Goal: Information Seeking & Learning: Learn about a topic

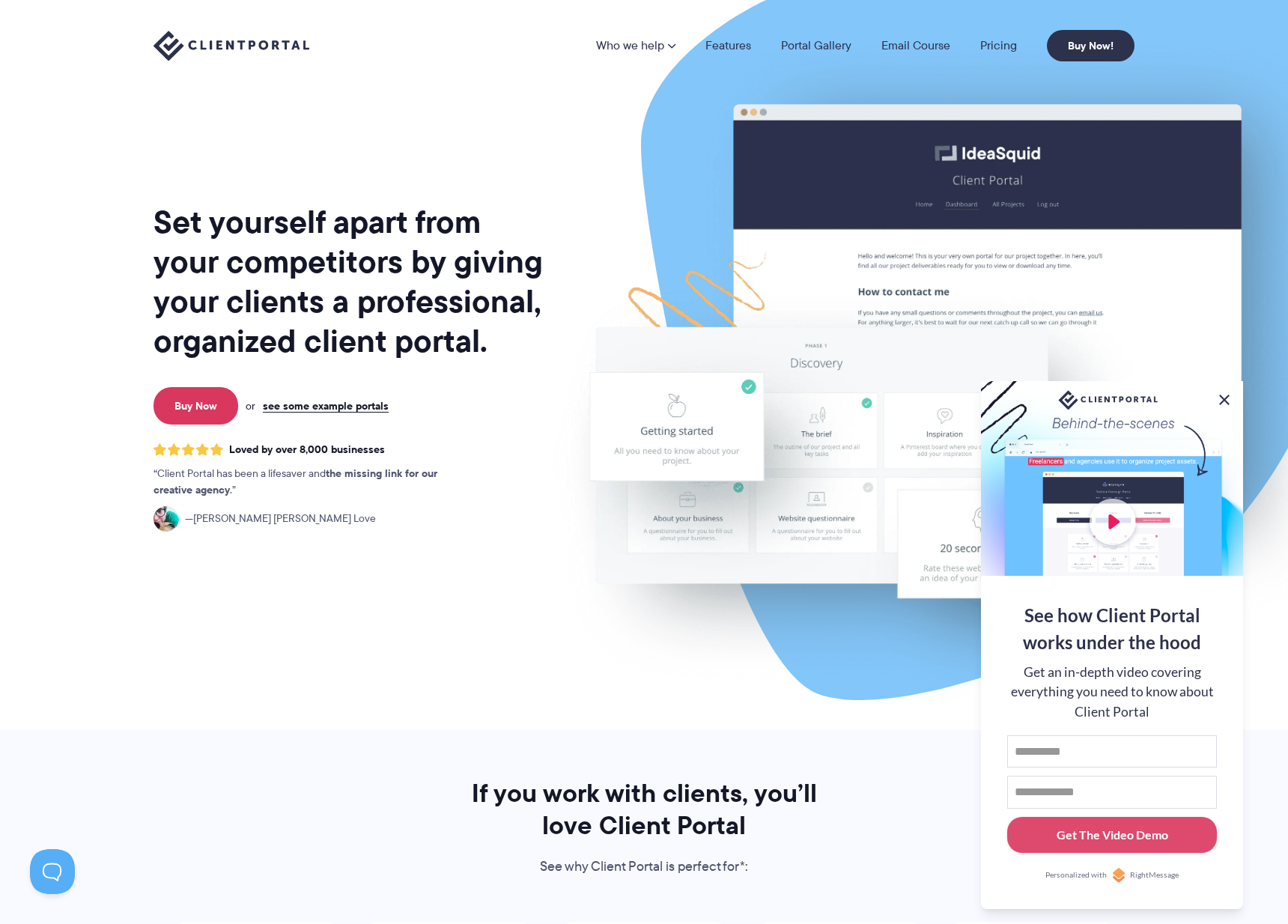
click at [1230, 397] on button at bounding box center [1224, 399] width 18 height 18
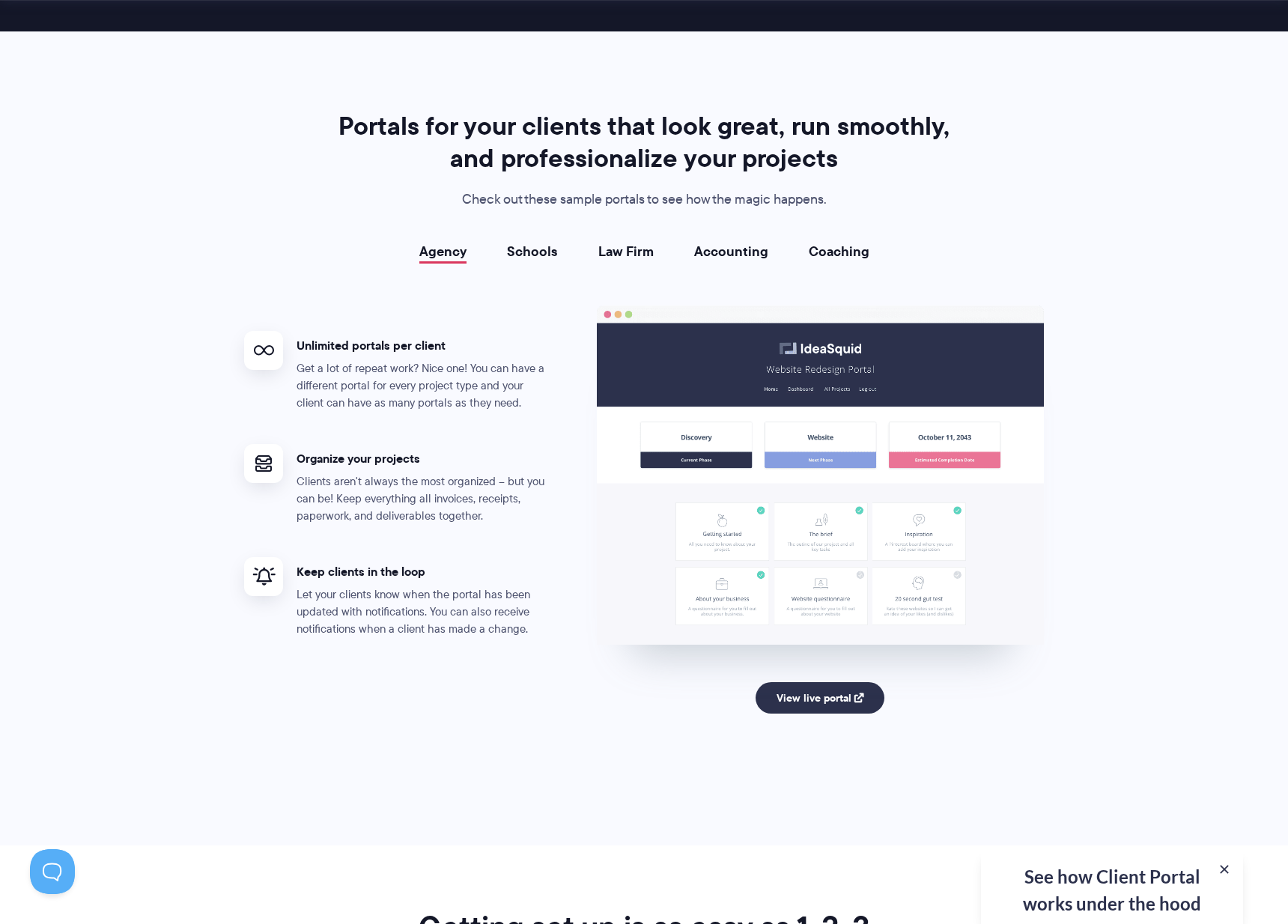
scroll to position [2606, 0]
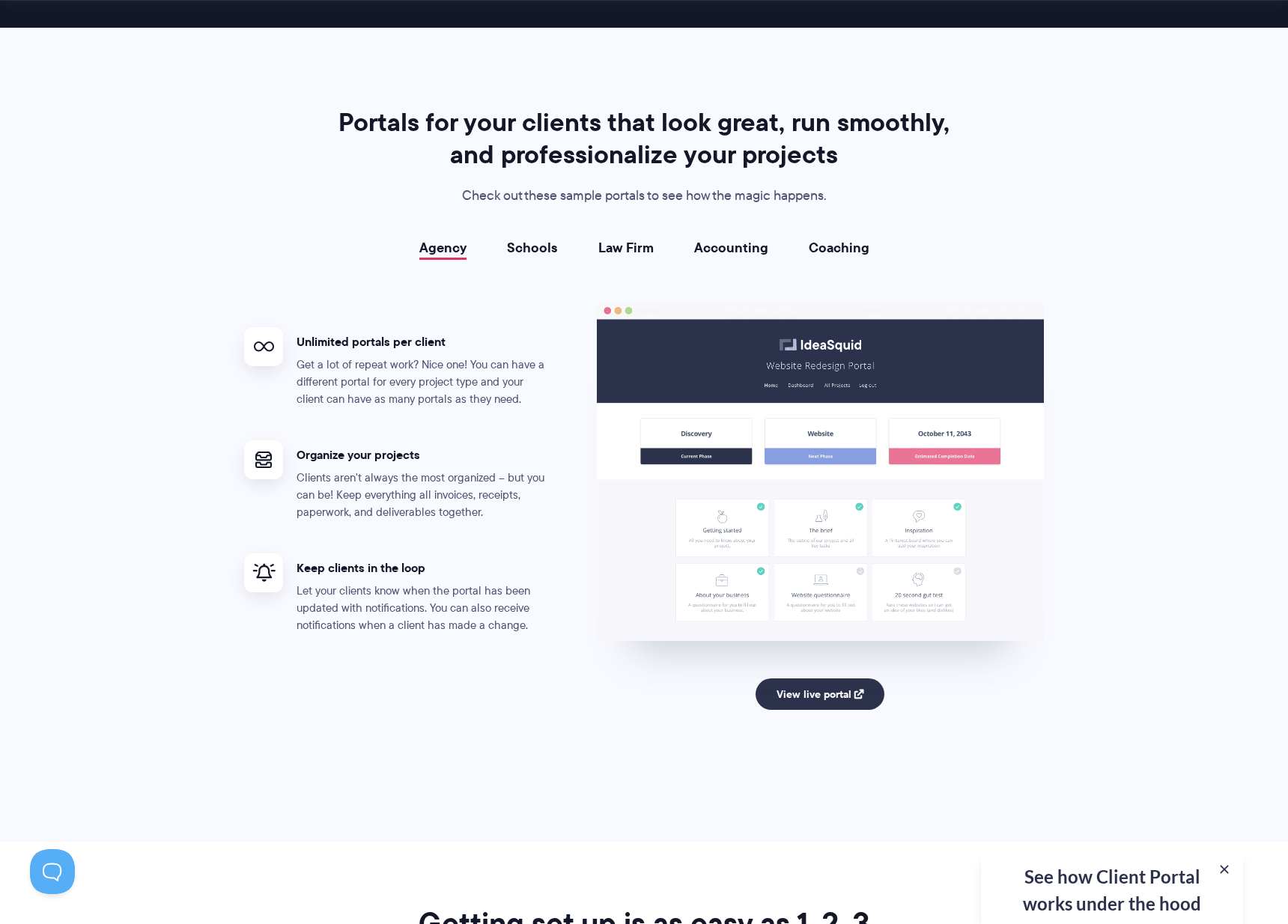
click at [714, 251] on link "Accounting" at bounding box center [732, 248] width 74 height 15
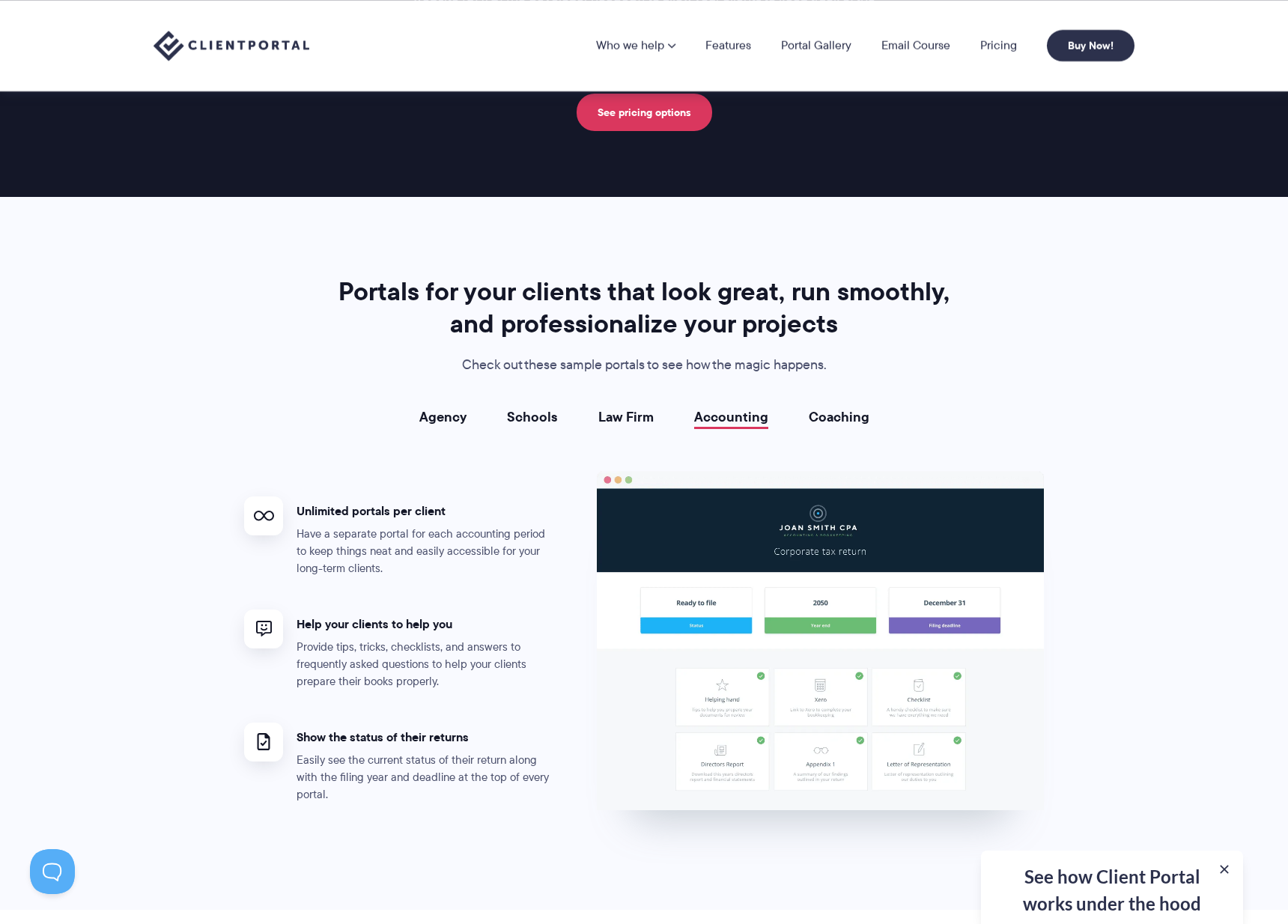
scroll to position [2414, 0]
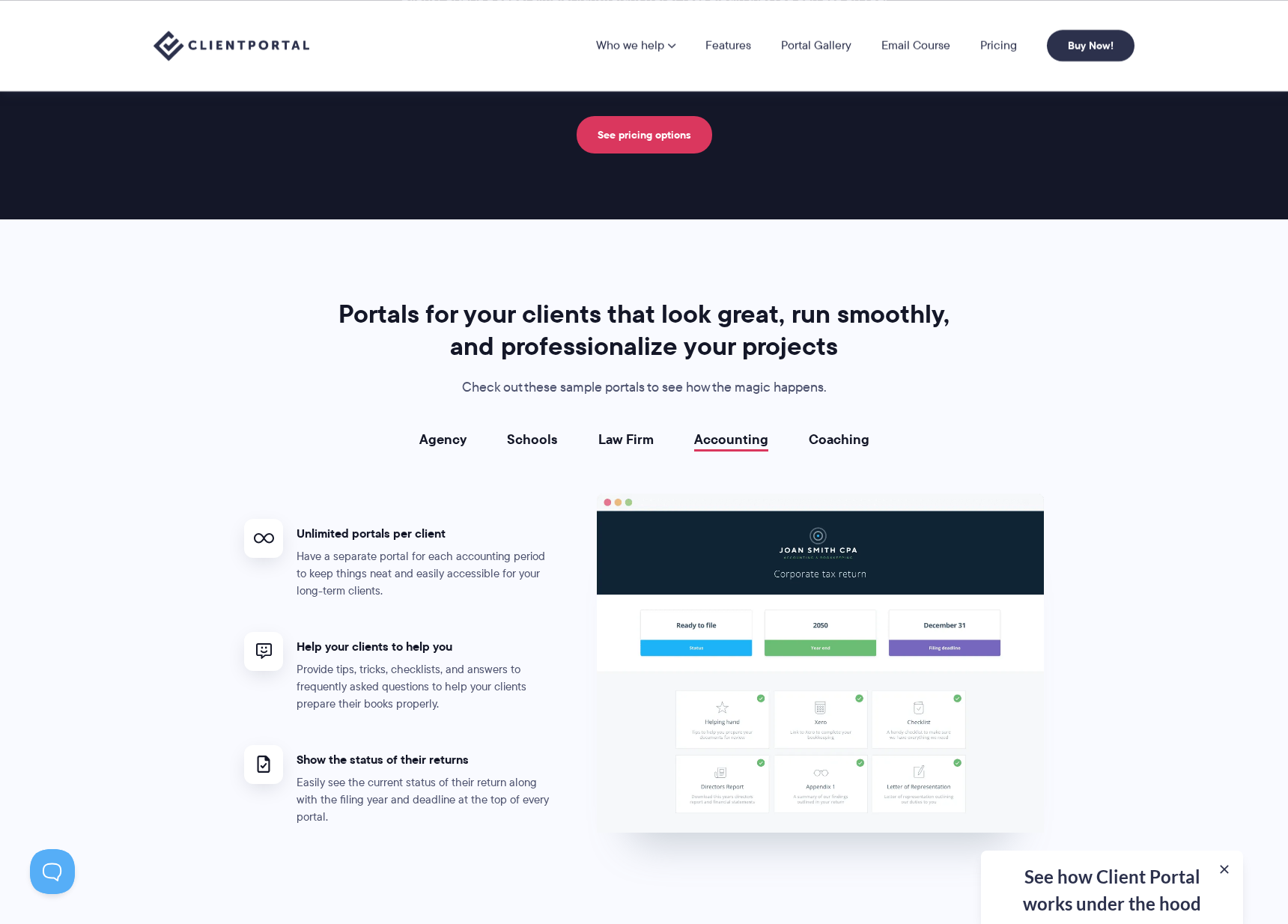
click at [848, 441] on link "Coaching" at bounding box center [840, 440] width 61 height 15
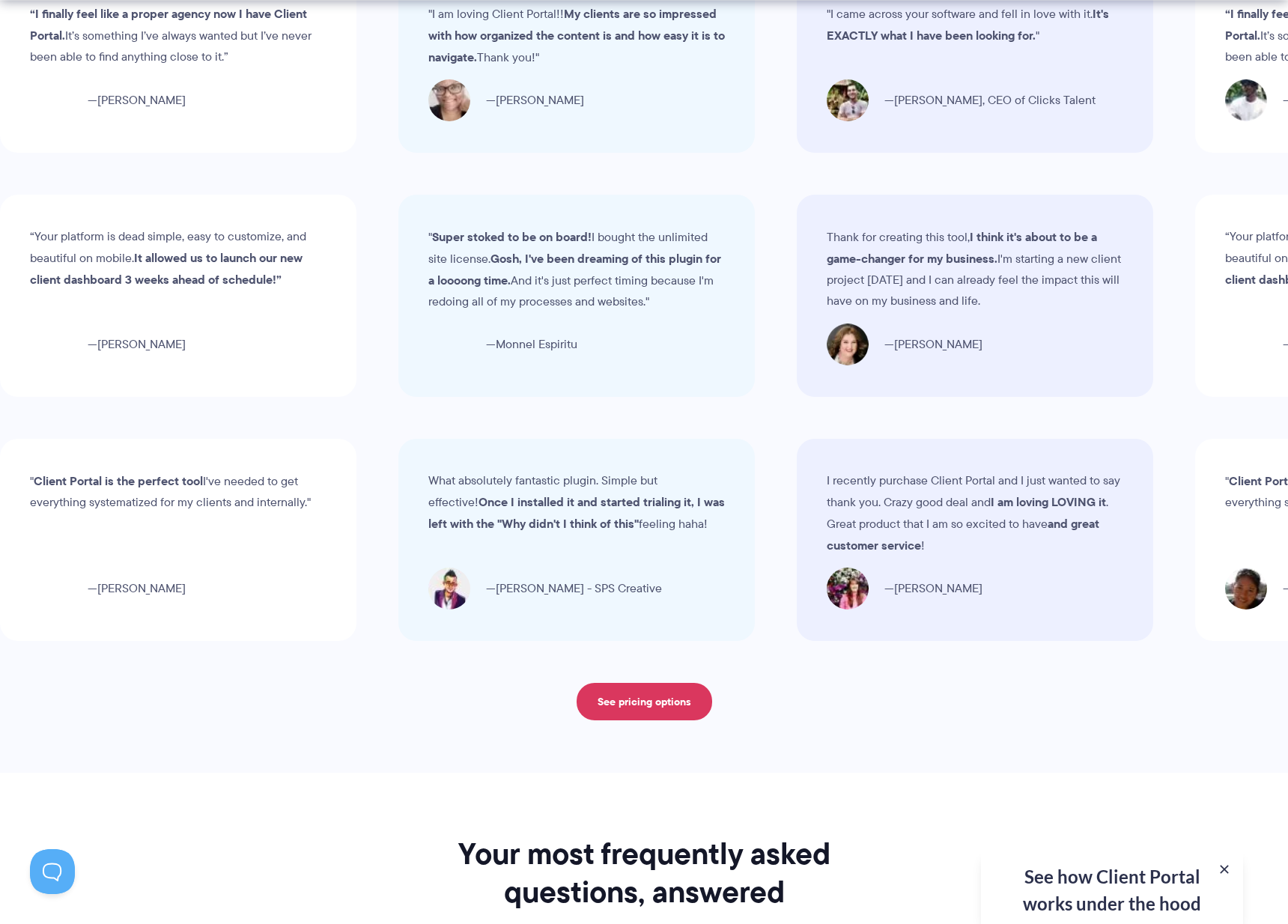
scroll to position [4573, 0]
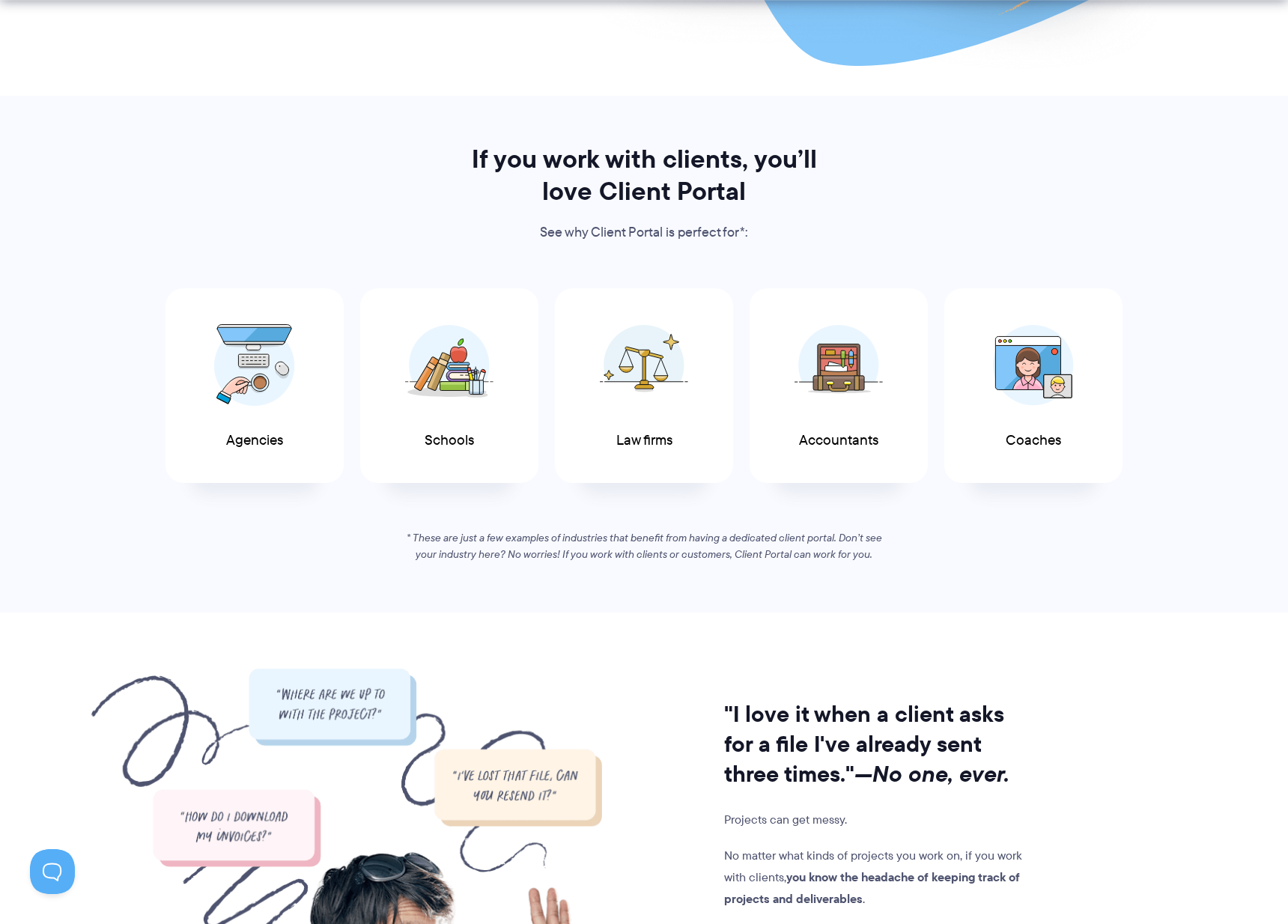
scroll to position [636, 0]
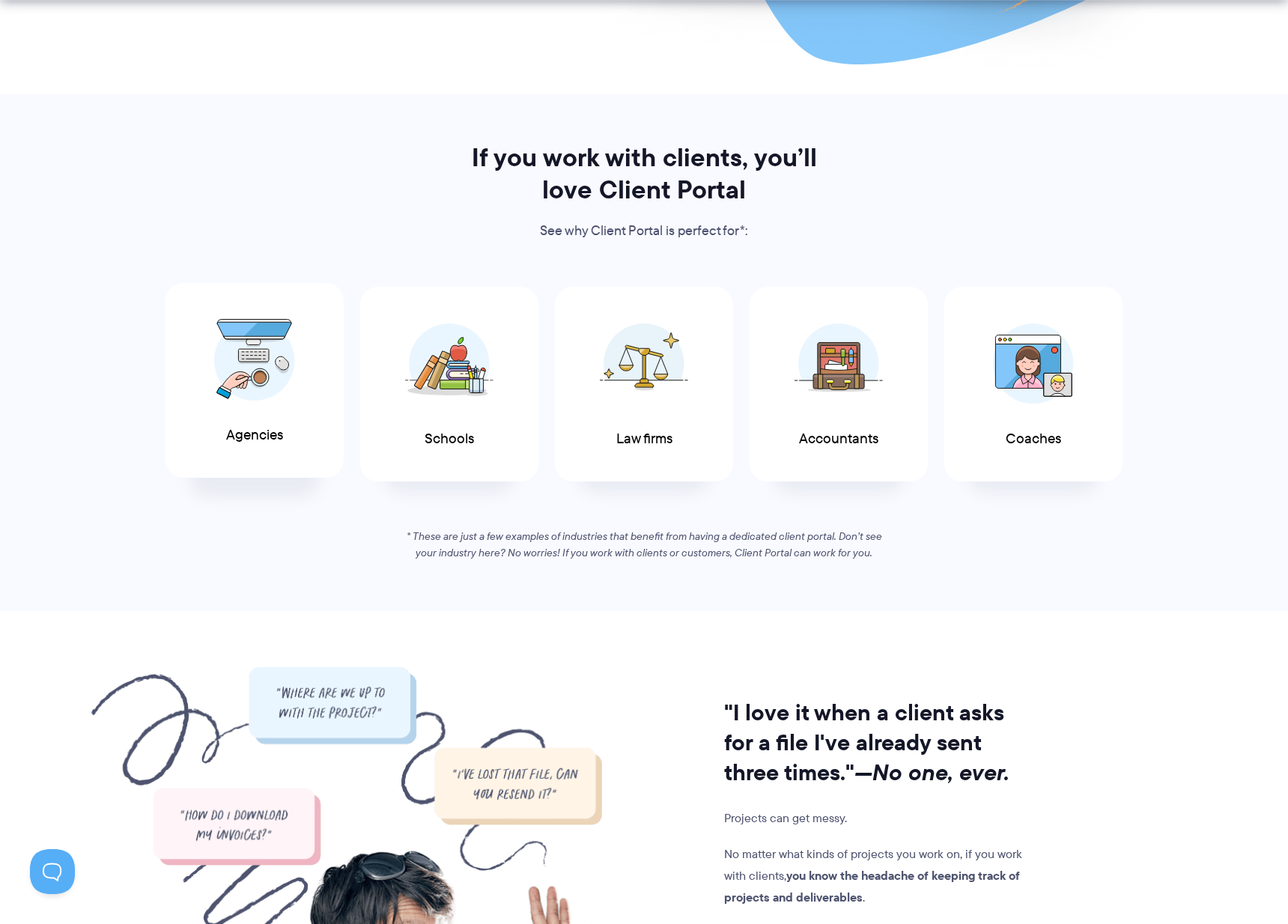
click at [249, 378] on img at bounding box center [255, 359] width 81 height 82
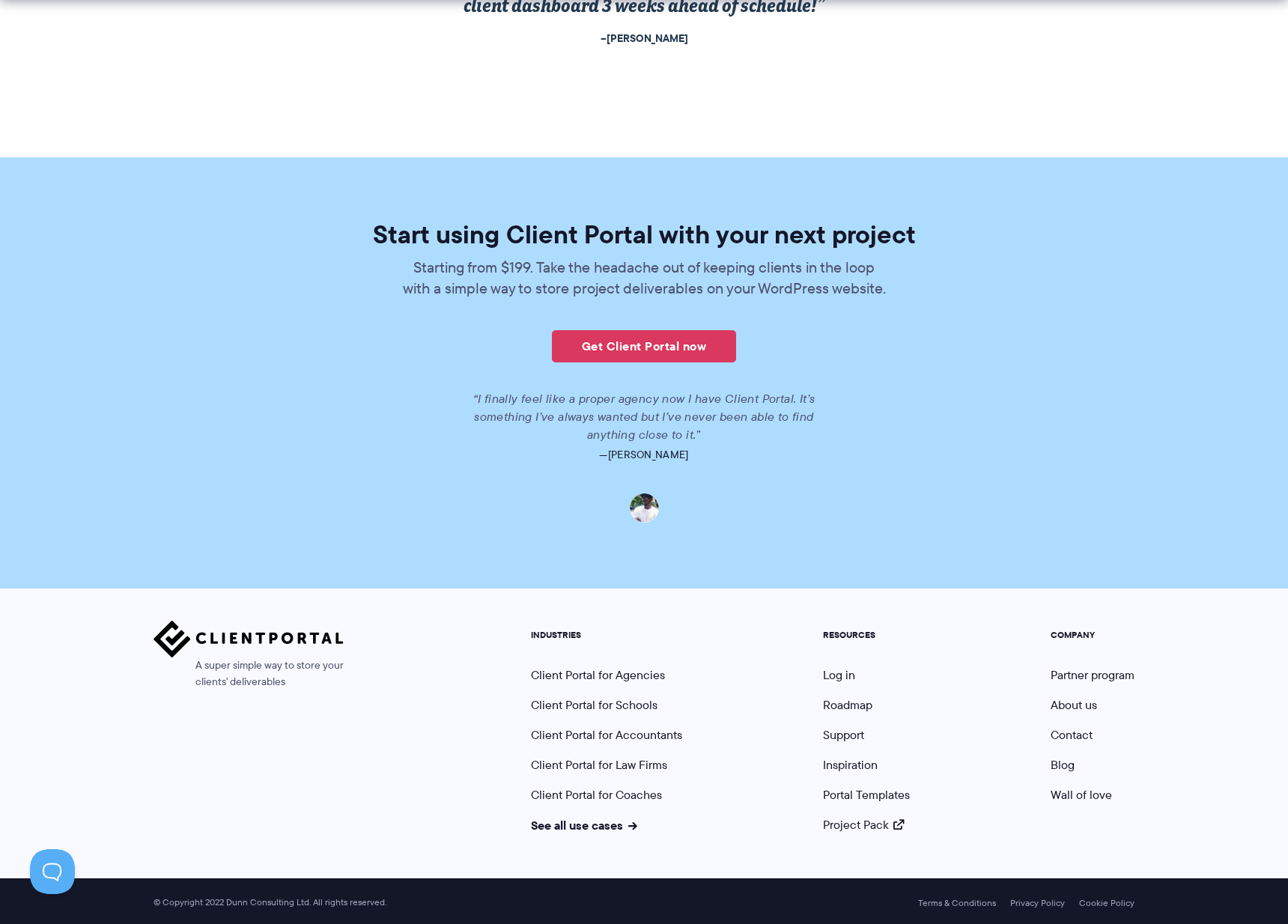
scroll to position [3217, 0]
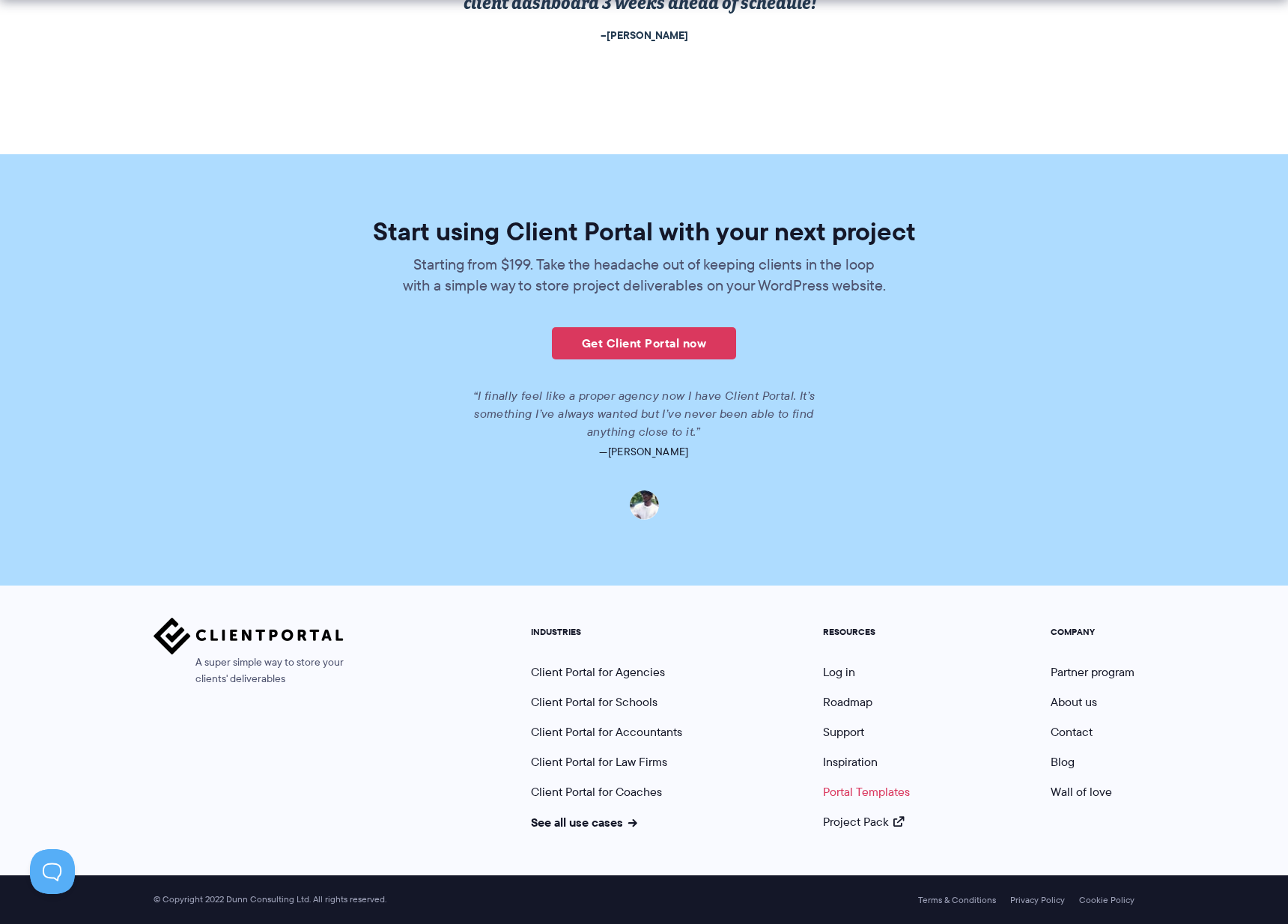
click at [838, 794] on link "Portal Templates" at bounding box center [867, 792] width 87 height 18
